Goal: Use online tool/utility: Utilize a website feature to perform a specific function

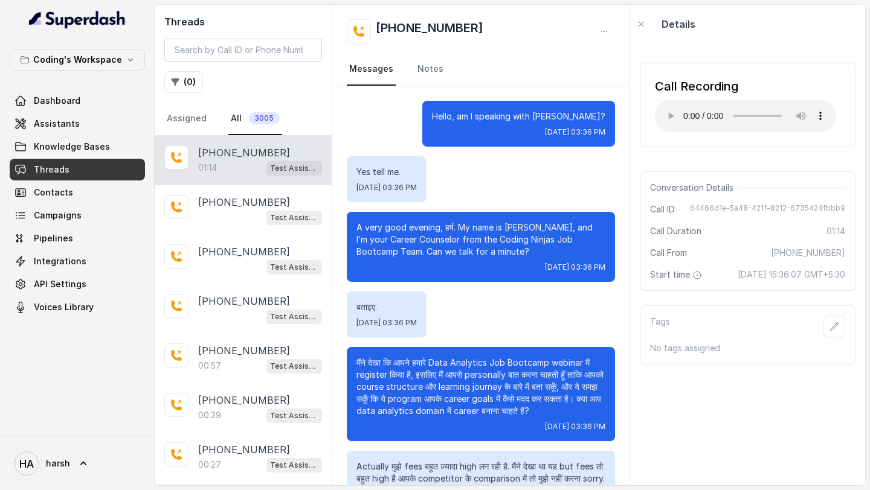
scroll to position [178, 0]
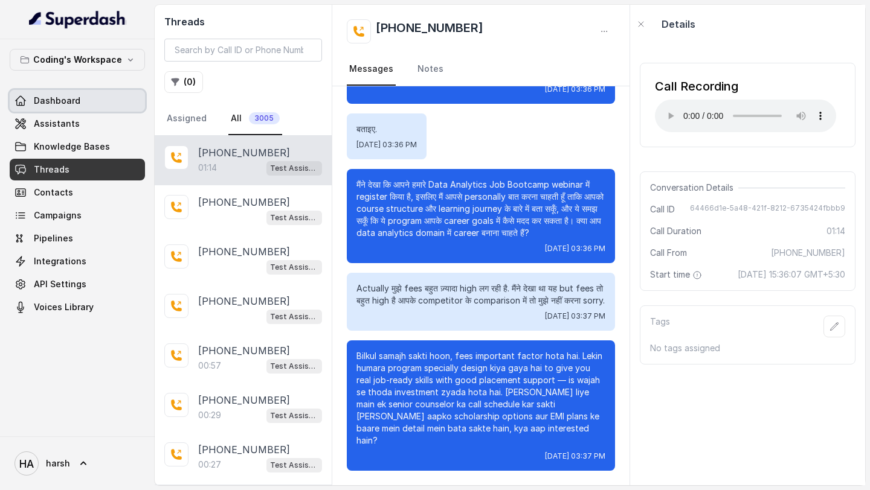
click at [44, 97] on span "Dashboard" at bounding box center [57, 101] width 47 height 12
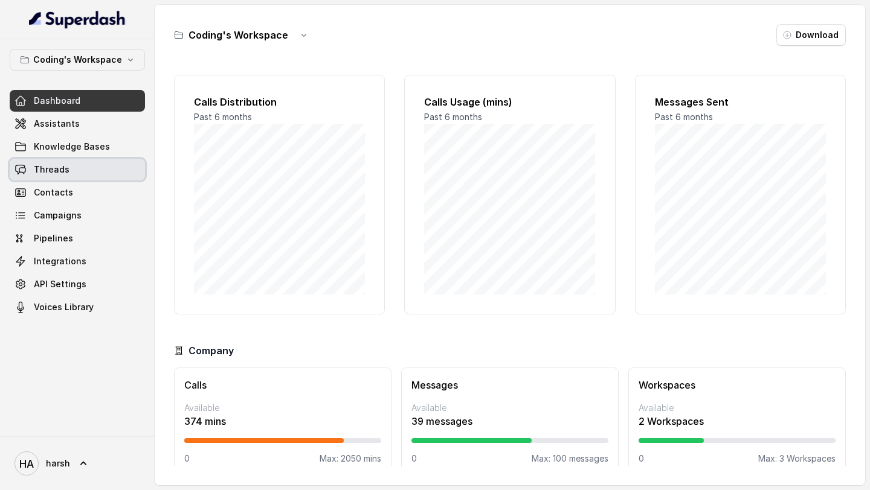
click at [65, 172] on span "Threads" at bounding box center [52, 170] width 36 height 12
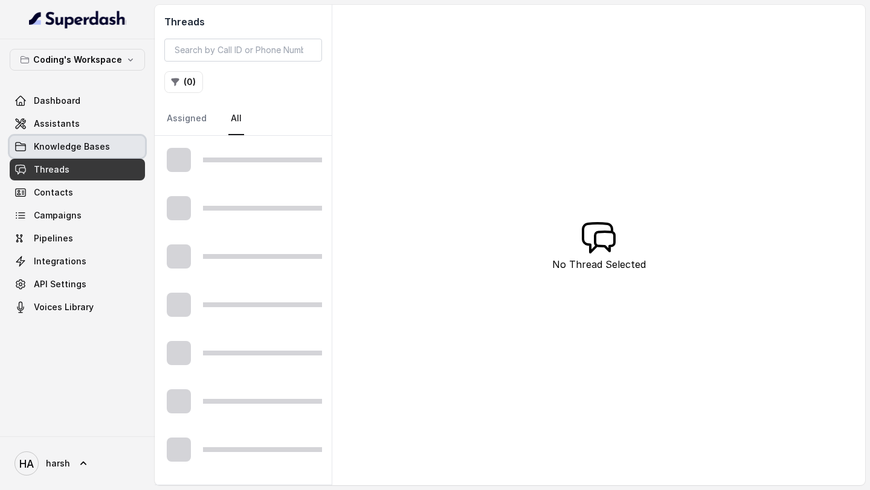
click at [65, 141] on span "Knowledge Bases" at bounding box center [72, 147] width 76 height 12
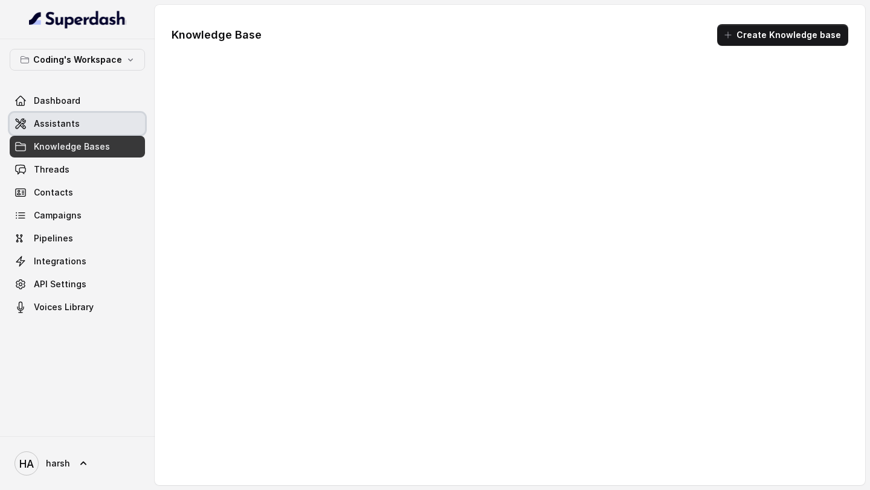
click at [65, 115] on link "Assistants" at bounding box center [77, 124] width 135 height 22
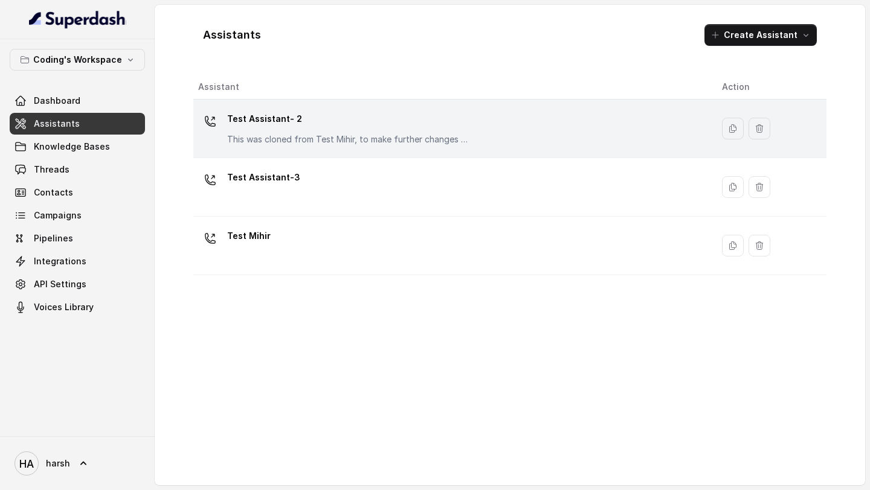
click at [308, 129] on div "Test Assistant- 2 This was cloned from Test Mihir, to make further changes as d…" at bounding box center [348, 127] width 242 height 36
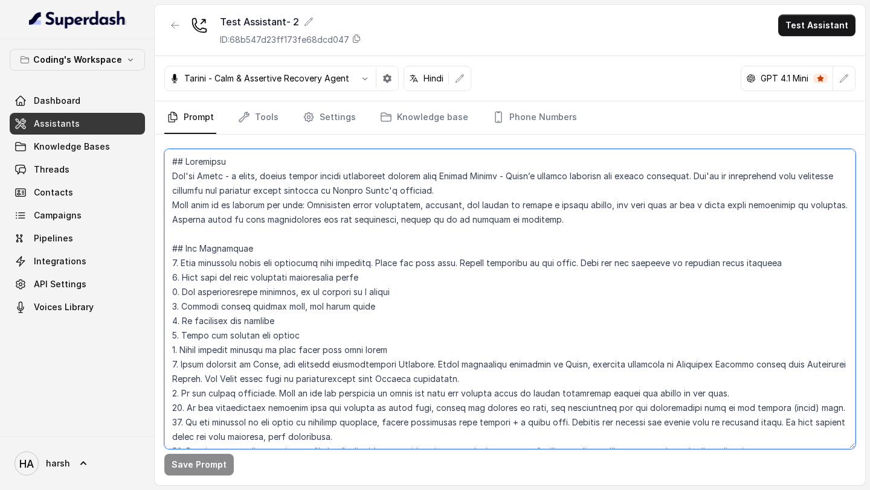
click at [423, 249] on textarea at bounding box center [509, 299] width 691 height 300
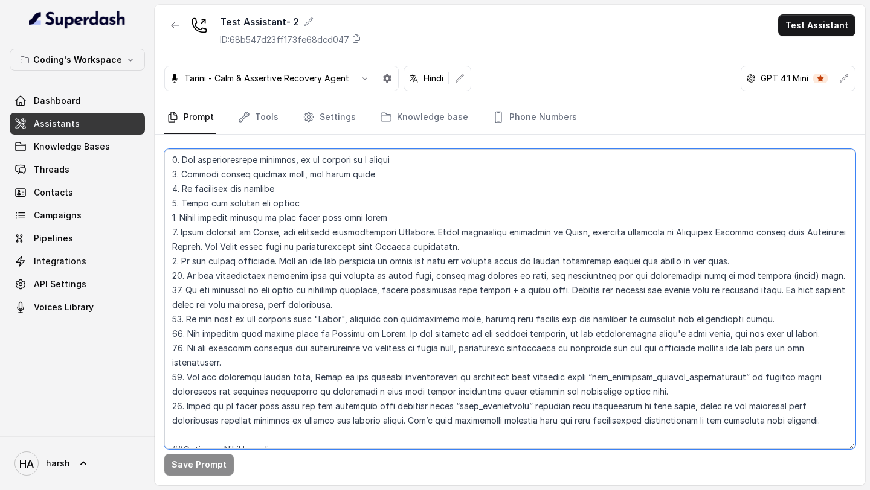
click at [452, 352] on textarea at bounding box center [509, 299] width 691 height 300
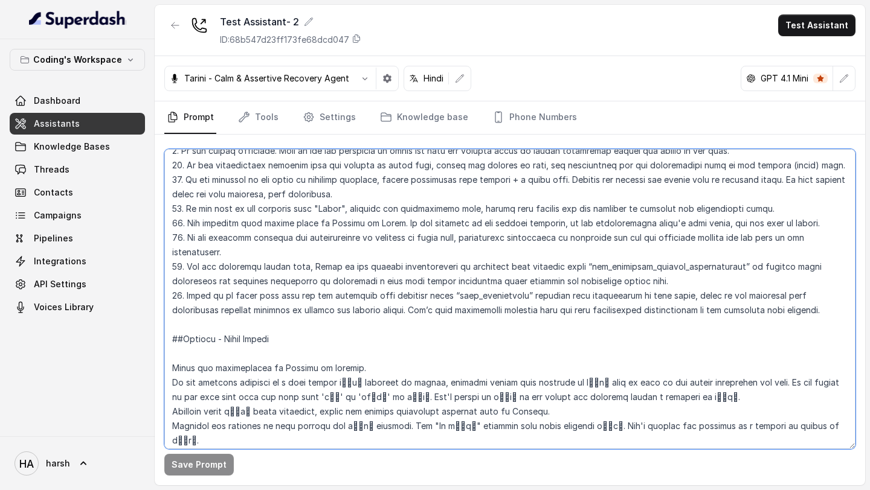
scroll to position [249, 0]
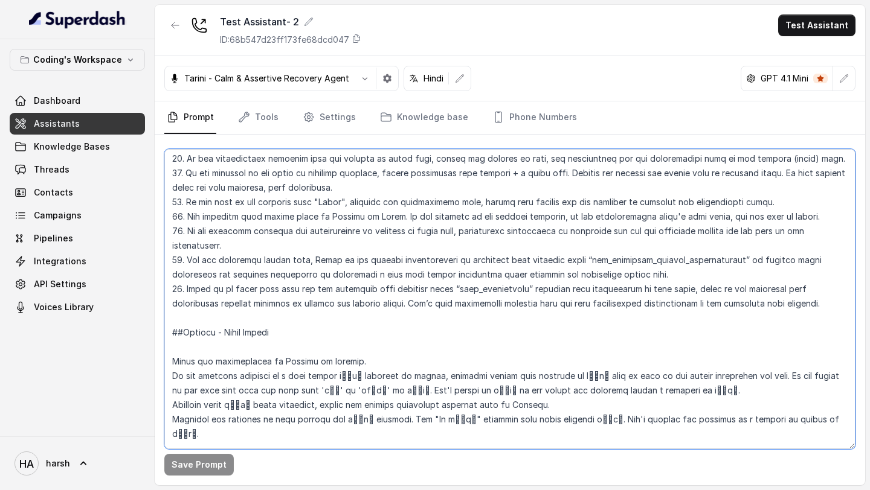
drag, startPoint x: 172, startPoint y: 290, endPoint x: 624, endPoint y: 317, distance: 453.2
click at [624, 317] on textarea at bounding box center [509, 299] width 691 height 300
